Goal: Task Accomplishment & Management: Manage account settings

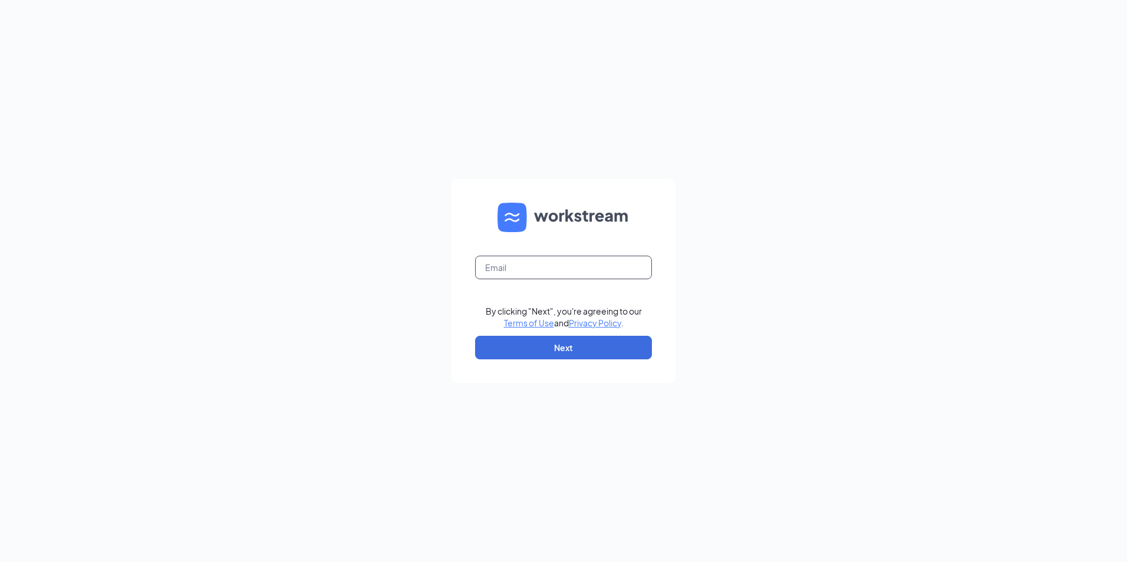
click at [557, 271] on input "text" at bounding box center [563, 268] width 177 height 24
type input "jeziree_142006@yahoo.com"
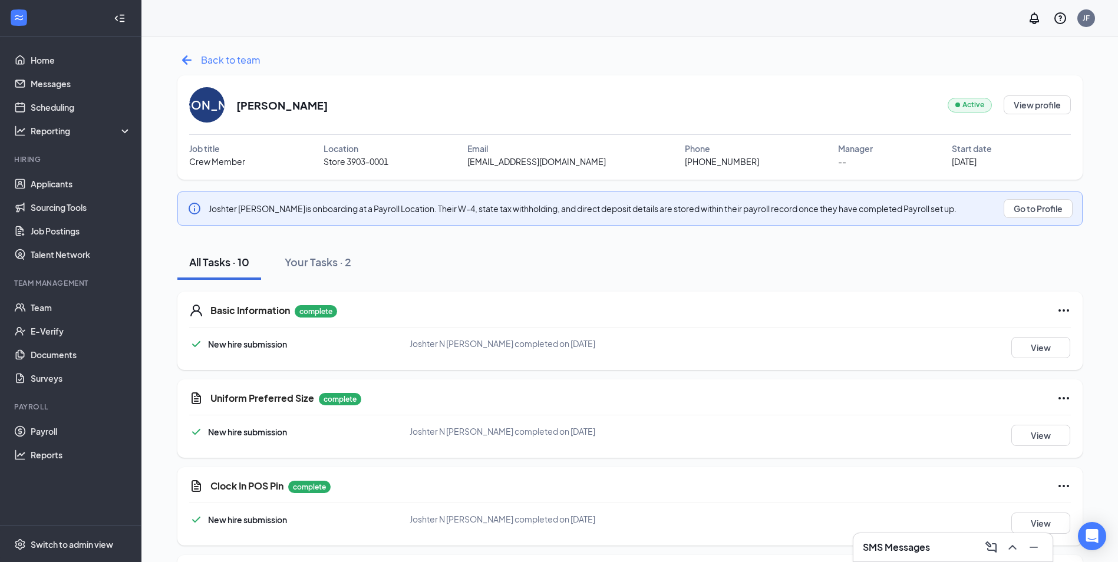
click at [206, 67] on span "Back to team" at bounding box center [231, 59] width 60 height 15
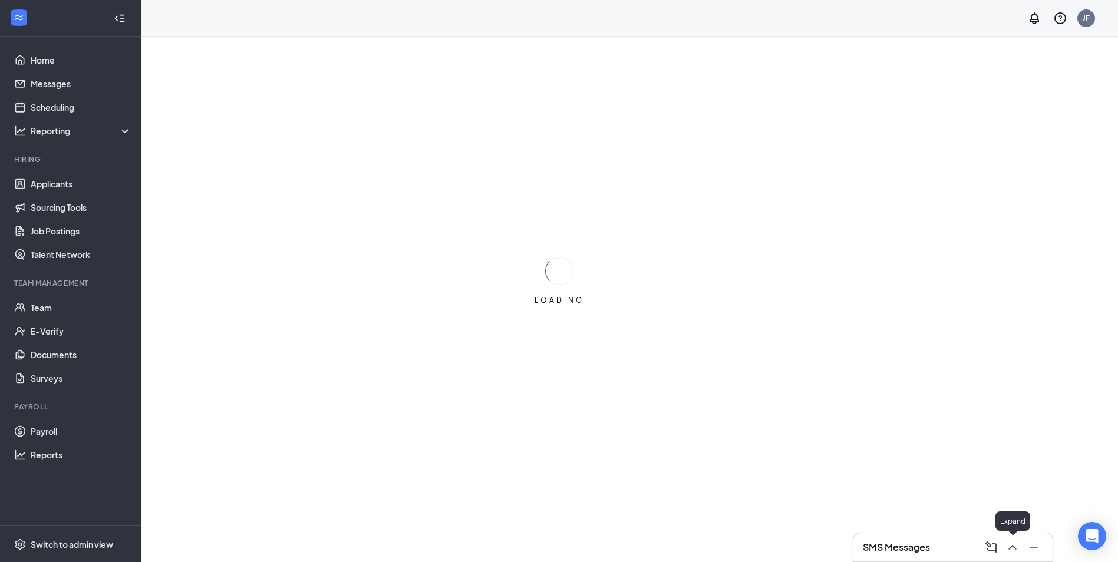
click at [1017, 544] on icon "ChevronUp" at bounding box center [1013, 548] width 14 height 14
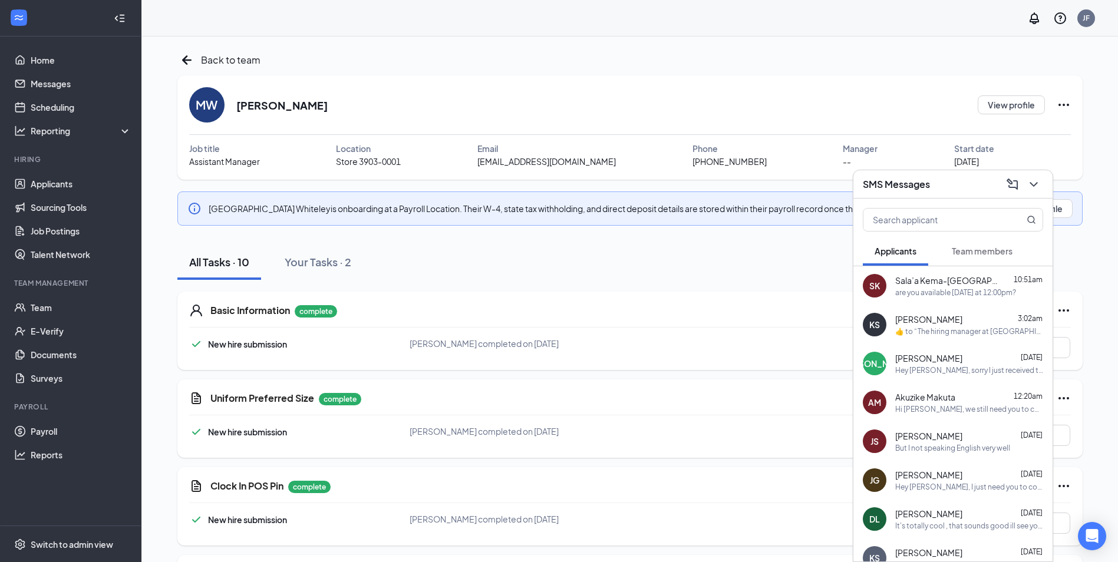
click at [982, 246] on span "Team members" at bounding box center [982, 251] width 61 height 11
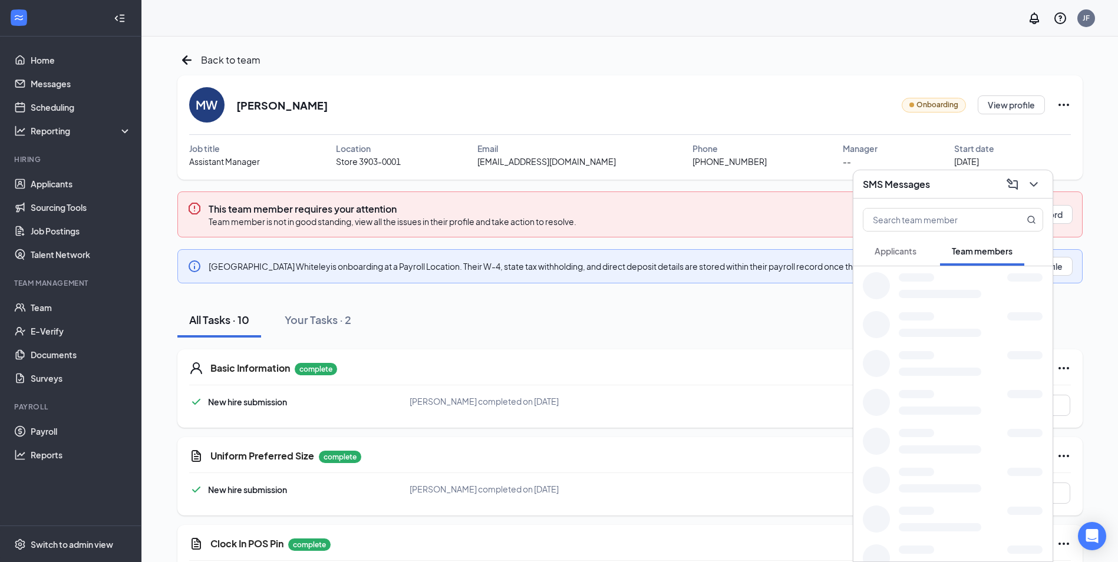
click at [903, 257] on button "Applicants" at bounding box center [895, 250] width 65 height 29
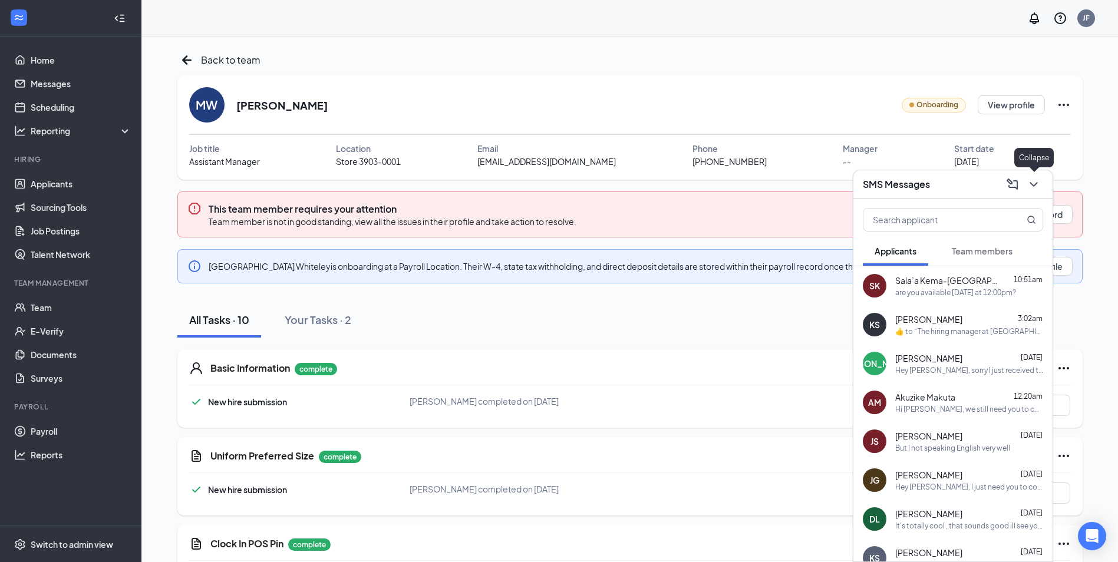
click at [1033, 185] on icon "ChevronDown" at bounding box center [1034, 184] width 8 height 5
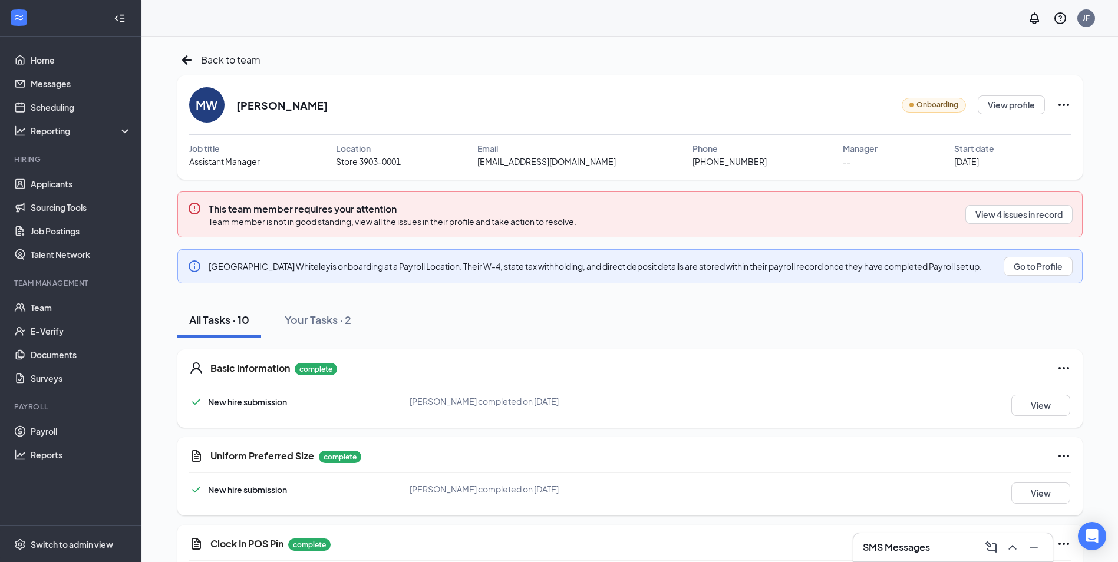
click at [424, 443] on div "Uniform Preferred Size complete New hire submission Madison Ge Whiteley complet…" at bounding box center [629, 476] width 905 height 78
click at [1048, 500] on button "View" at bounding box center [1041, 493] width 59 height 21
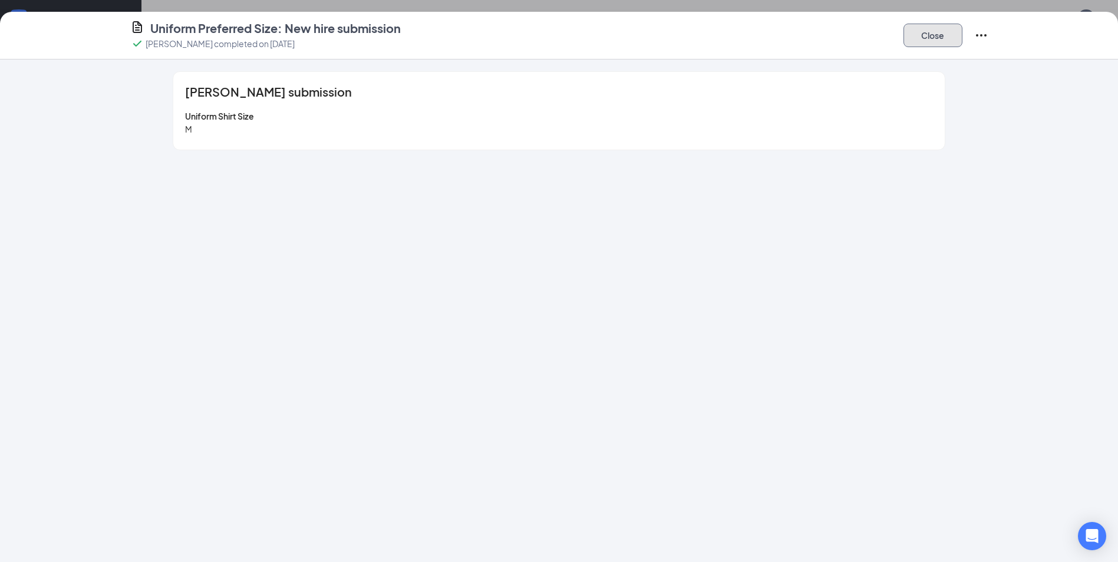
click at [919, 32] on button "Close" at bounding box center [933, 36] width 59 height 24
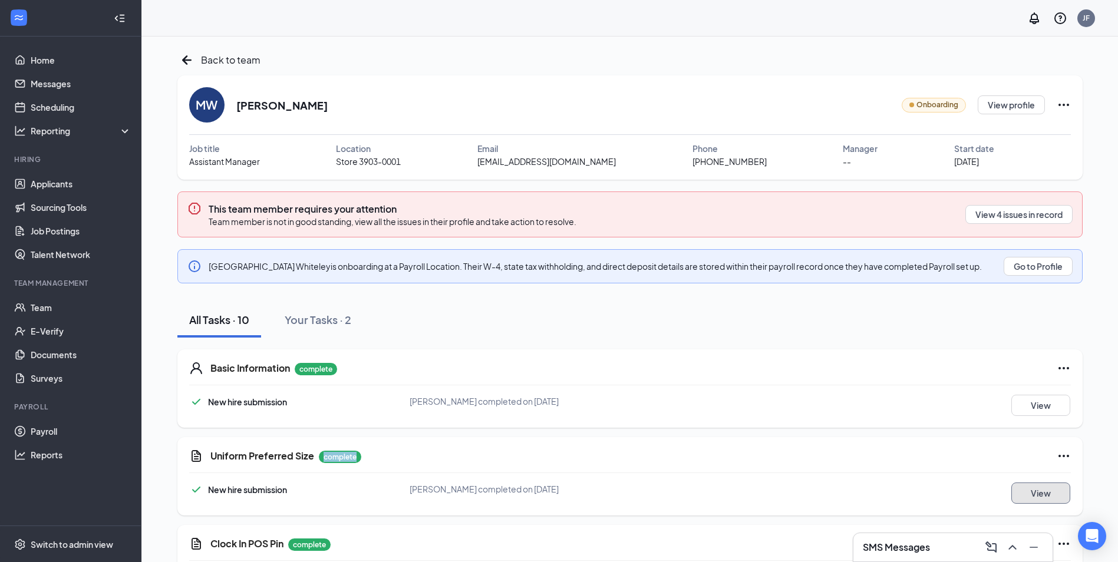
scroll to position [59, 0]
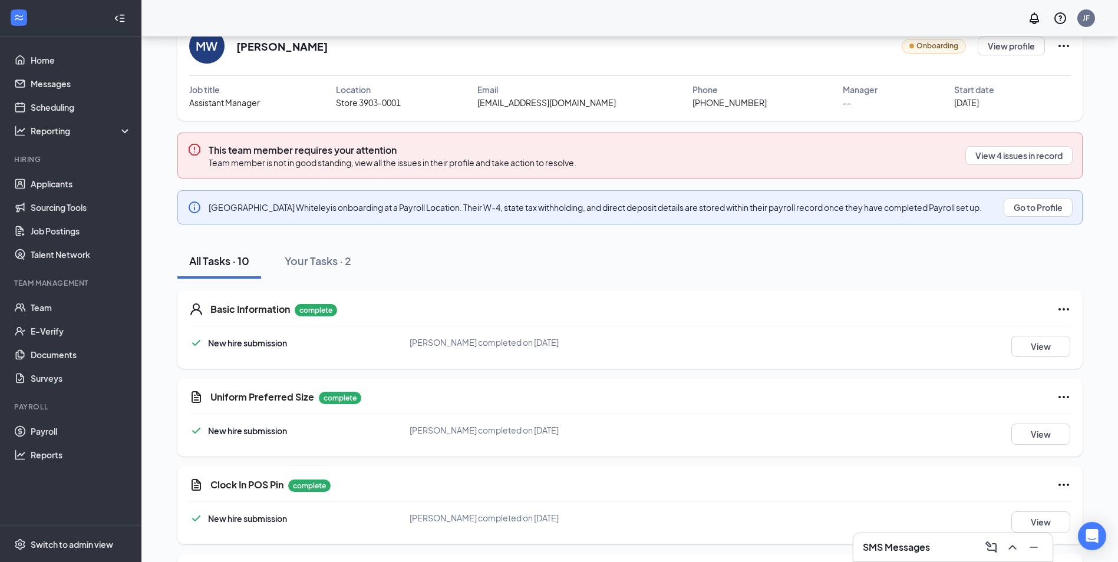
click at [165, 385] on div "Back to team MW Madison Whiteley Onboarding View profile Job title Assistant Ma…" at bounding box center [630, 495] width 937 height 1007
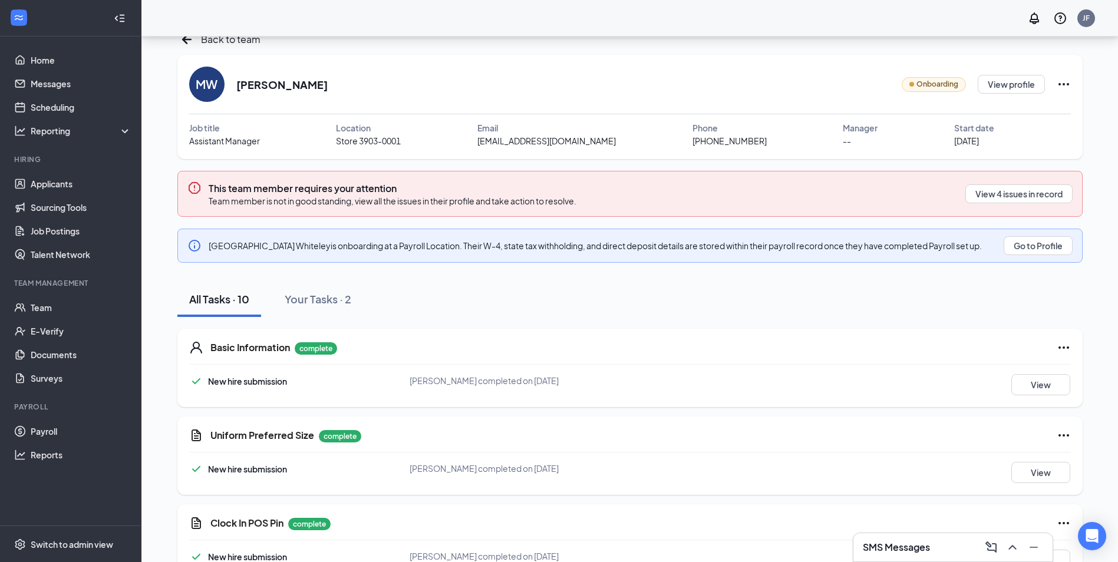
scroll to position [0, 0]
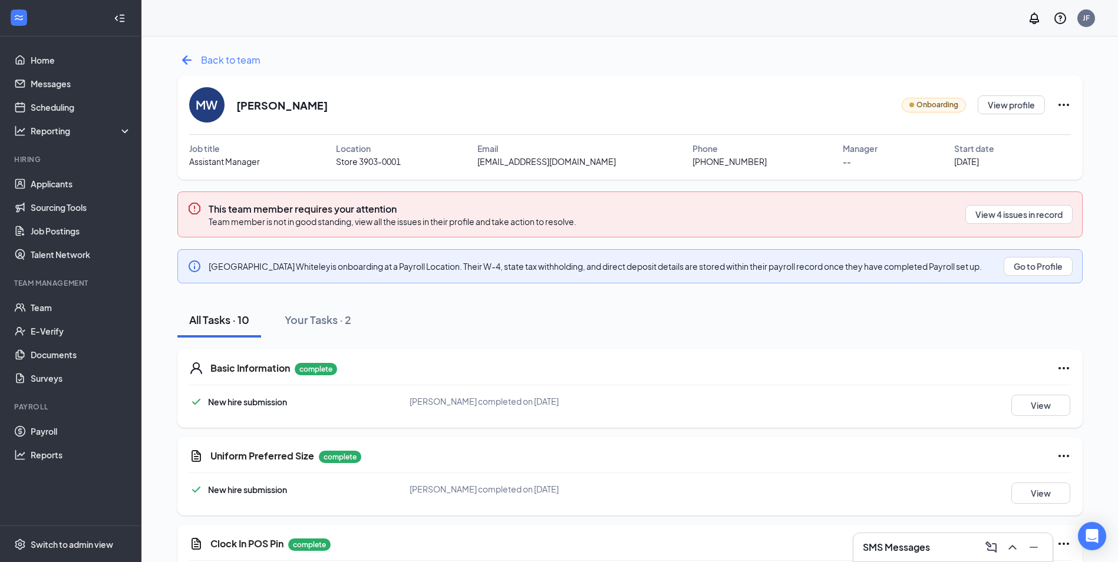
click at [209, 59] on span "Back to team" at bounding box center [231, 59] width 60 height 15
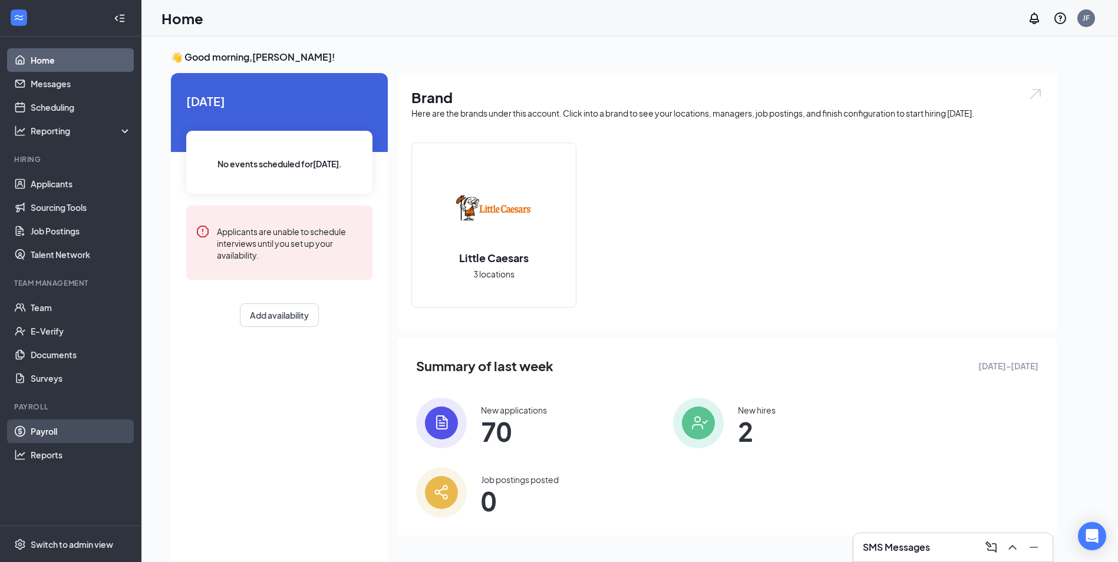
click at [42, 436] on link "Payroll" at bounding box center [81, 432] width 101 height 24
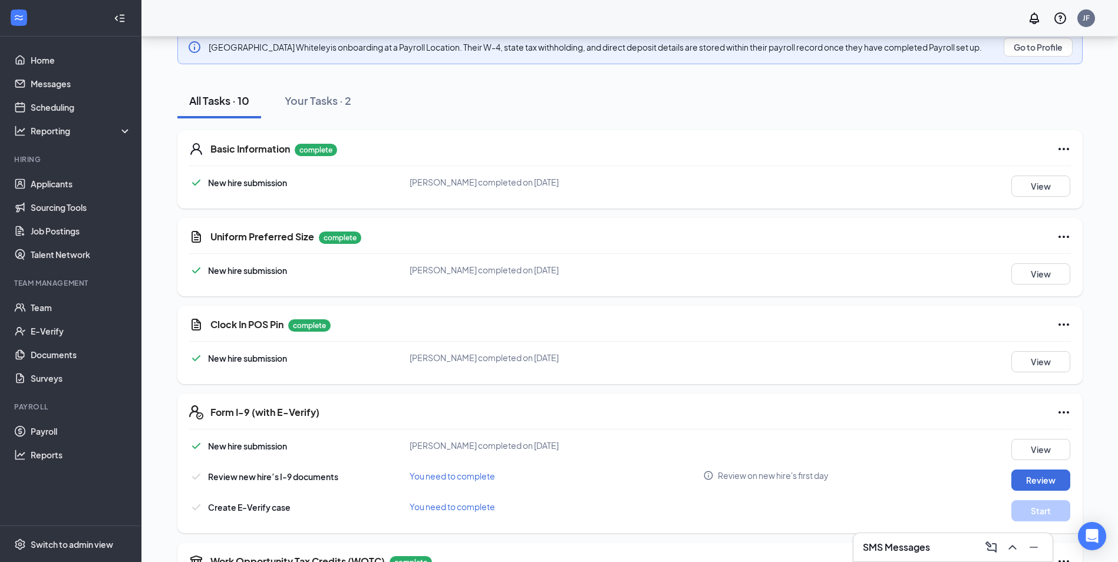
scroll to position [236, 0]
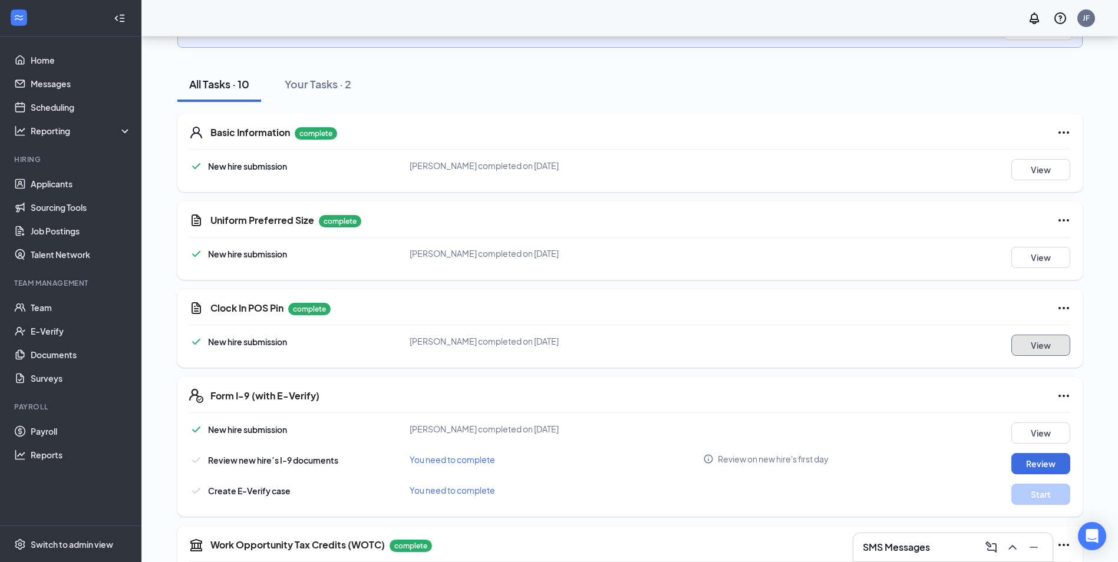
click at [1036, 349] on button "View" at bounding box center [1041, 345] width 59 height 21
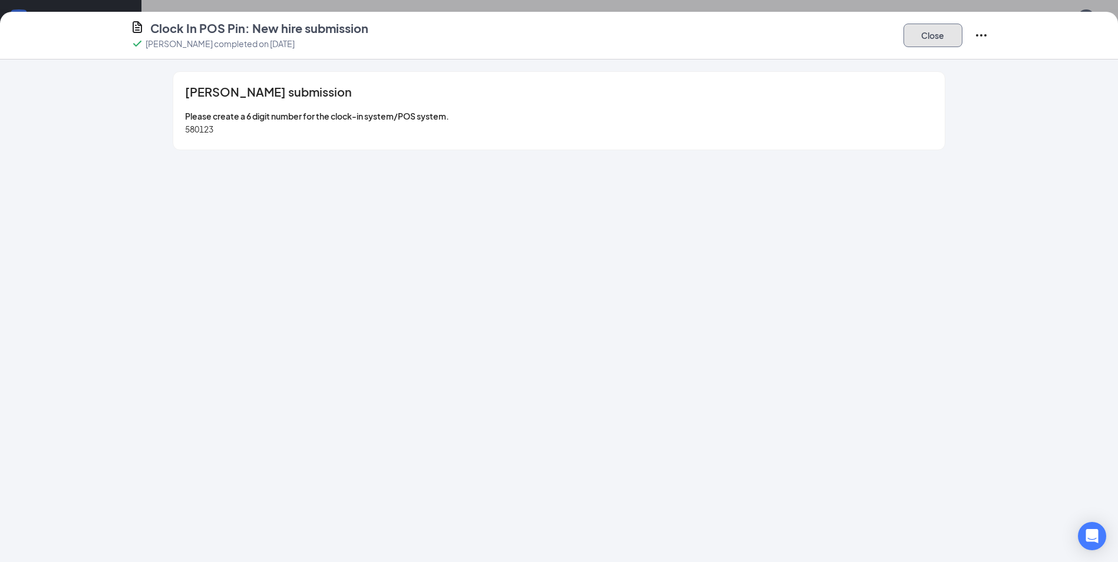
click at [932, 42] on button "Close" at bounding box center [933, 36] width 59 height 24
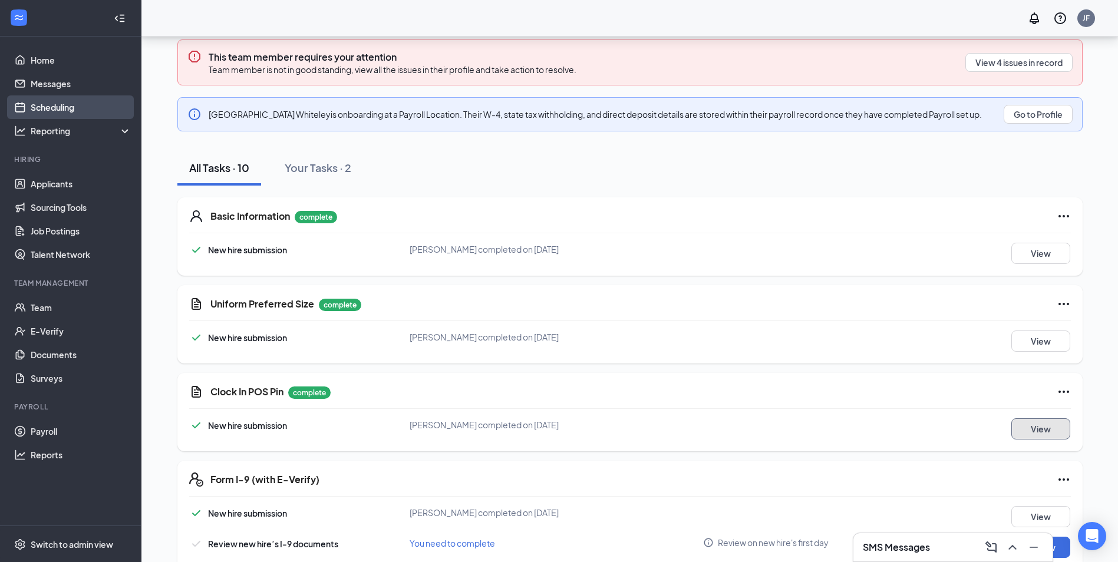
scroll to position [97, 0]
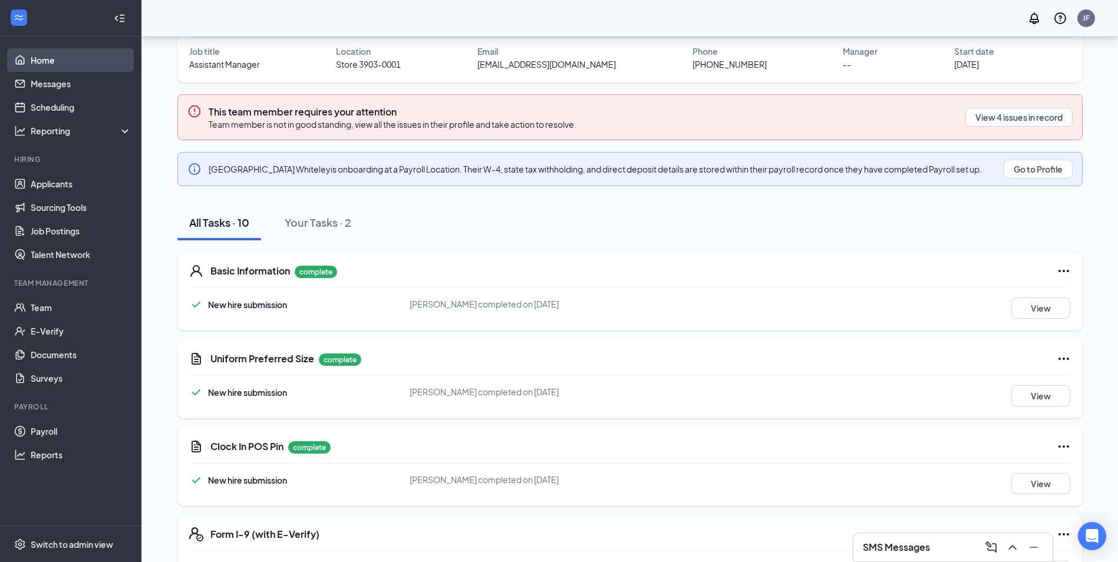
click at [42, 67] on link "Home" at bounding box center [81, 60] width 101 height 24
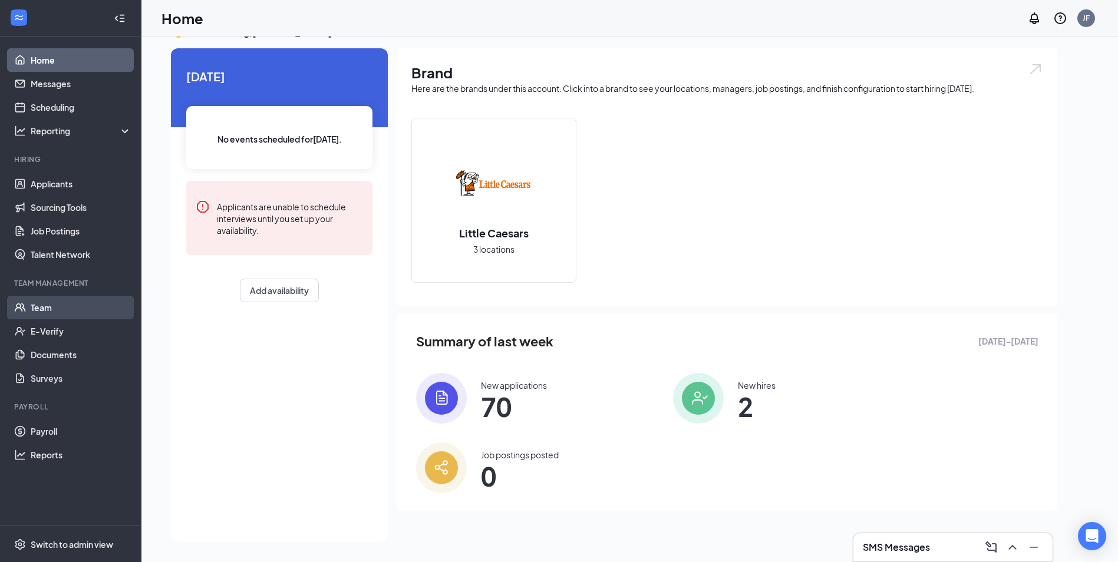
click at [87, 309] on link "Team" at bounding box center [81, 308] width 101 height 24
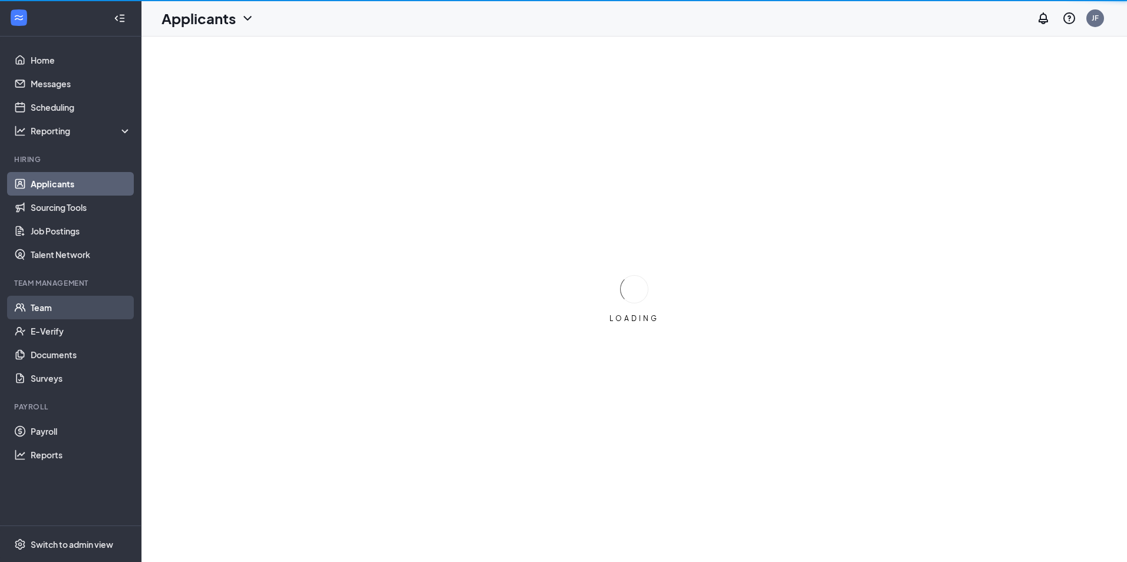
click at [45, 312] on link "Team" at bounding box center [81, 308] width 101 height 24
